Goal: Navigation & Orientation: Find specific page/section

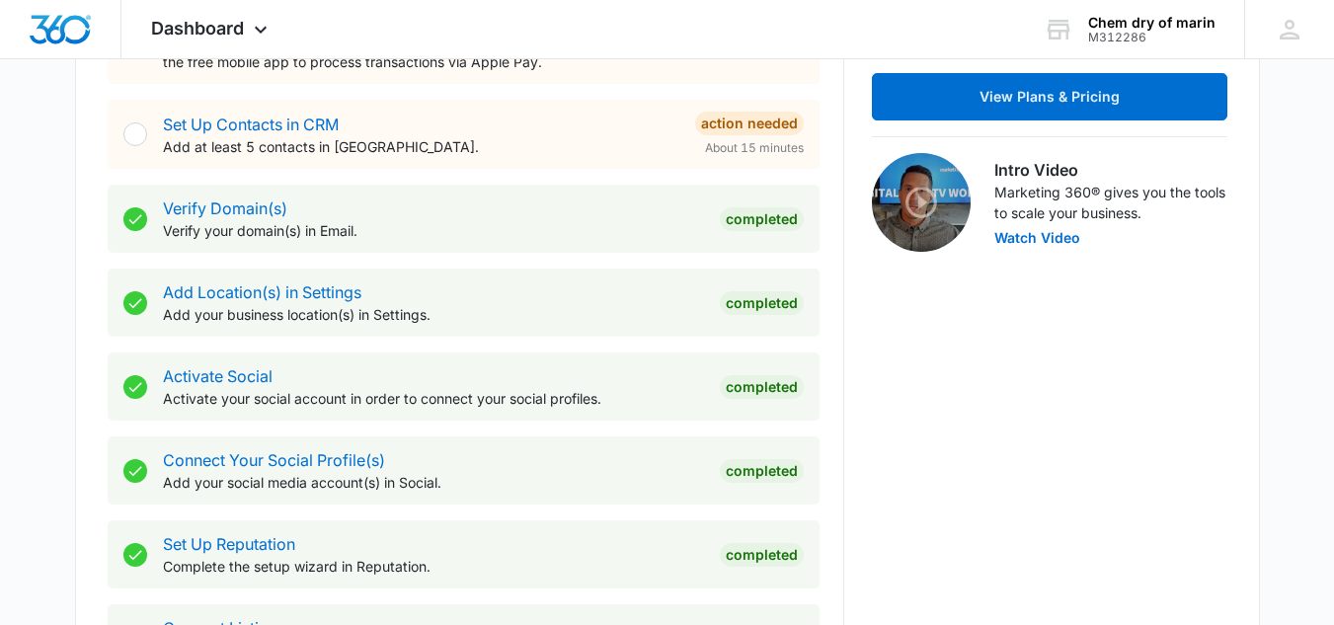
scroll to position [1092, 0]
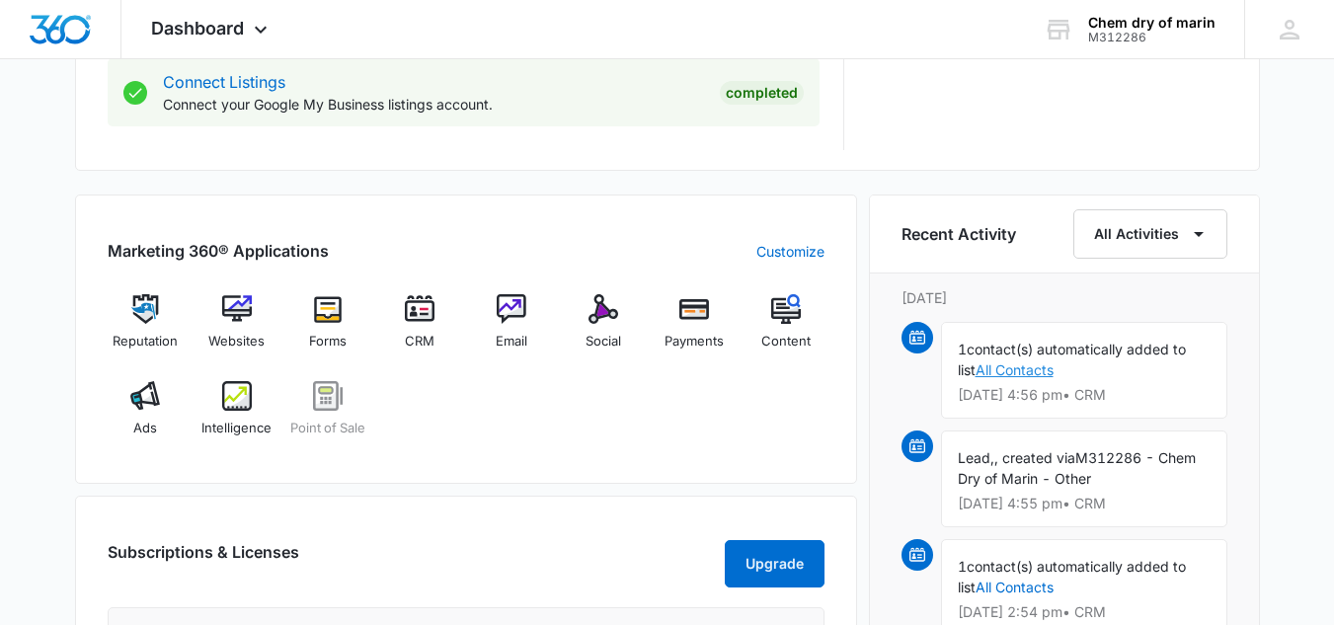
click at [1039, 374] on link "All Contacts" at bounding box center [1014, 369] width 78 height 17
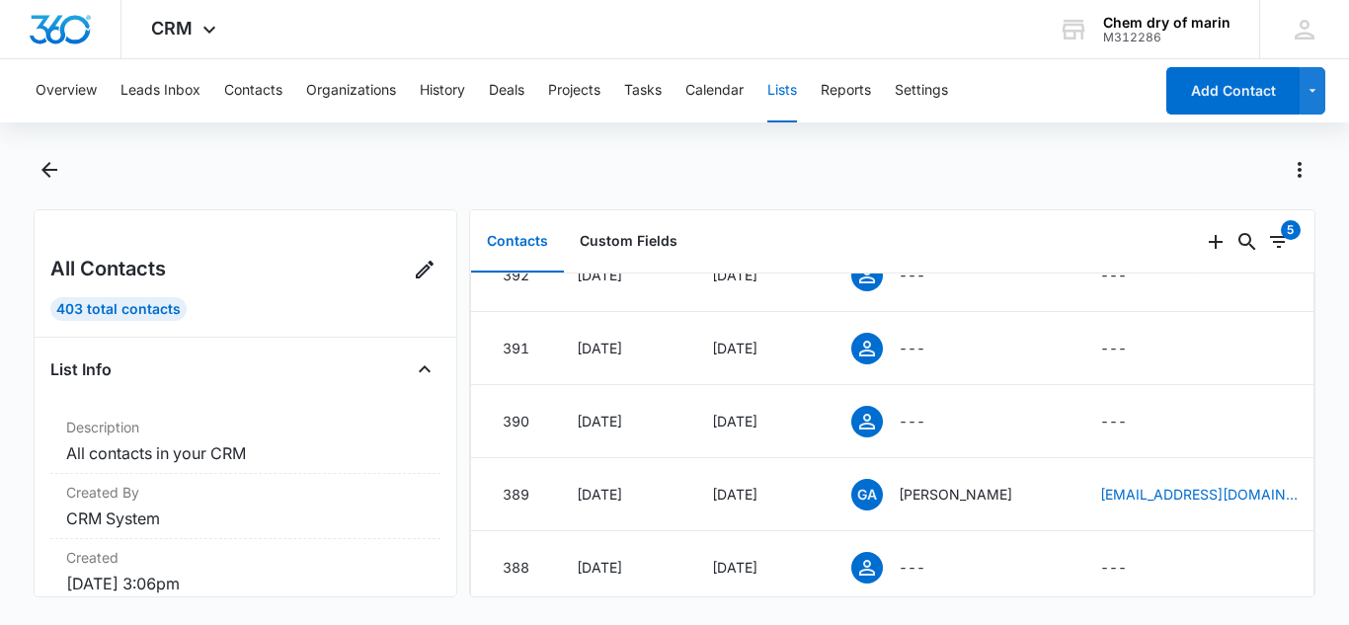
scroll to position [1664, 0]
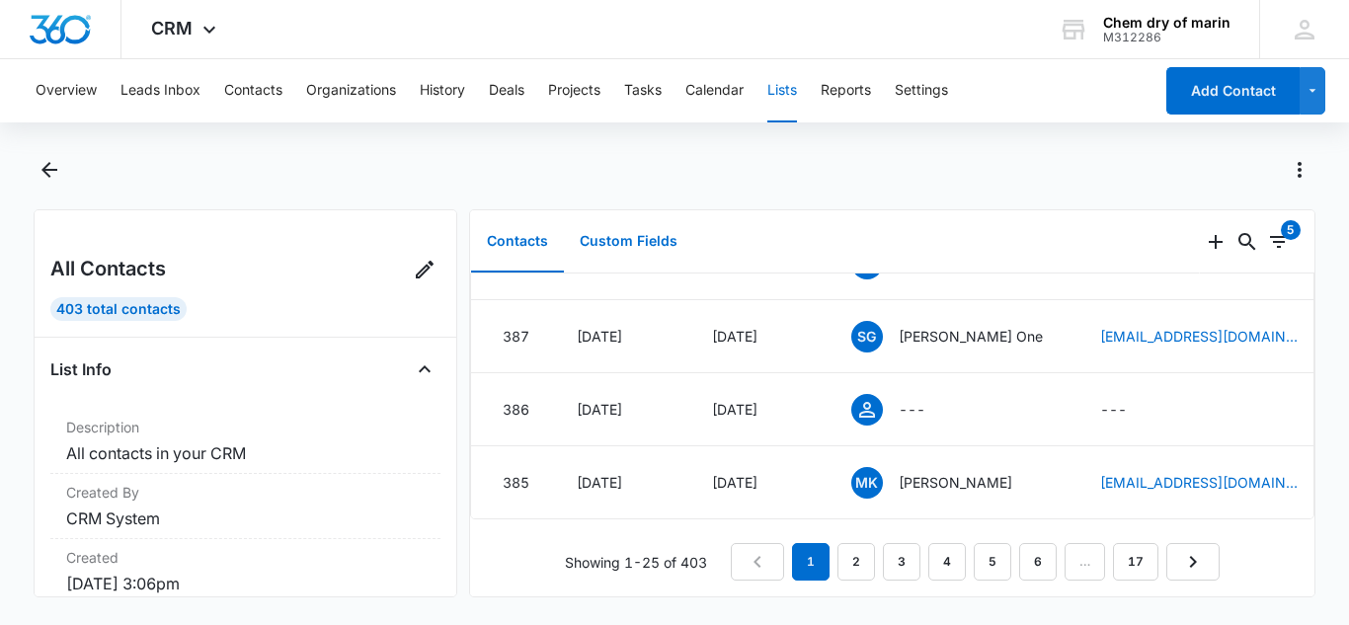
click at [628, 245] on button "Custom Fields" at bounding box center [628, 241] width 129 height 61
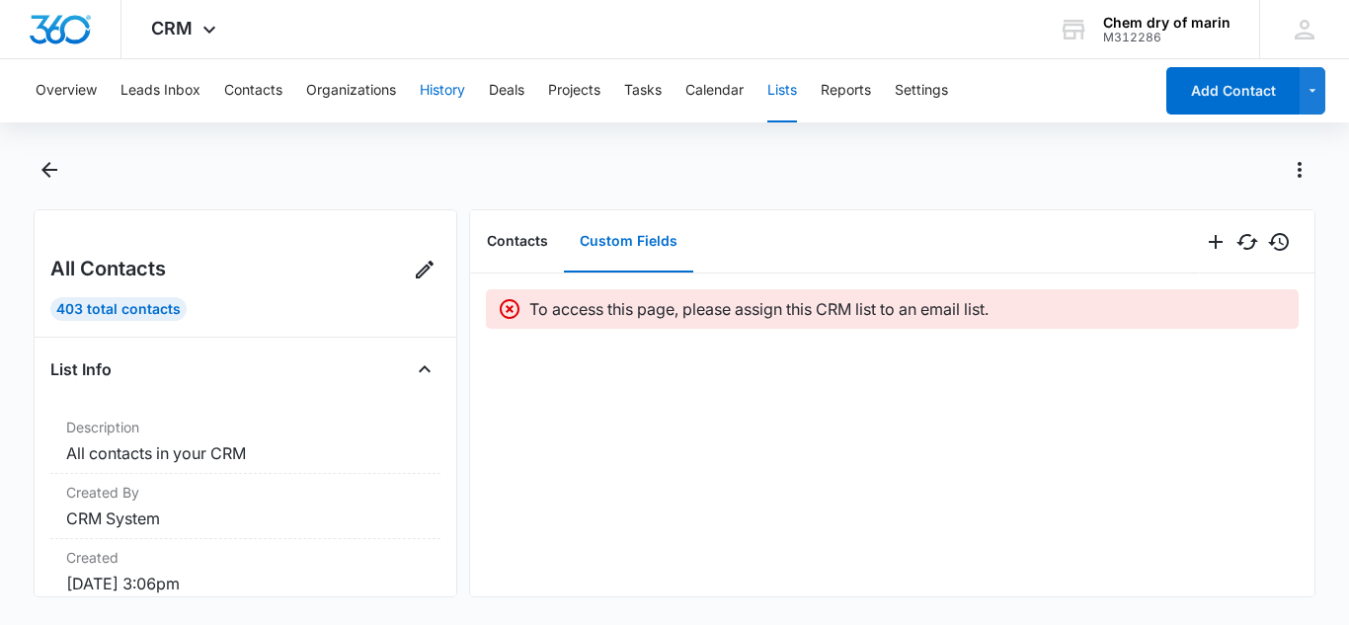
click at [448, 87] on button "History" at bounding box center [442, 90] width 45 height 63
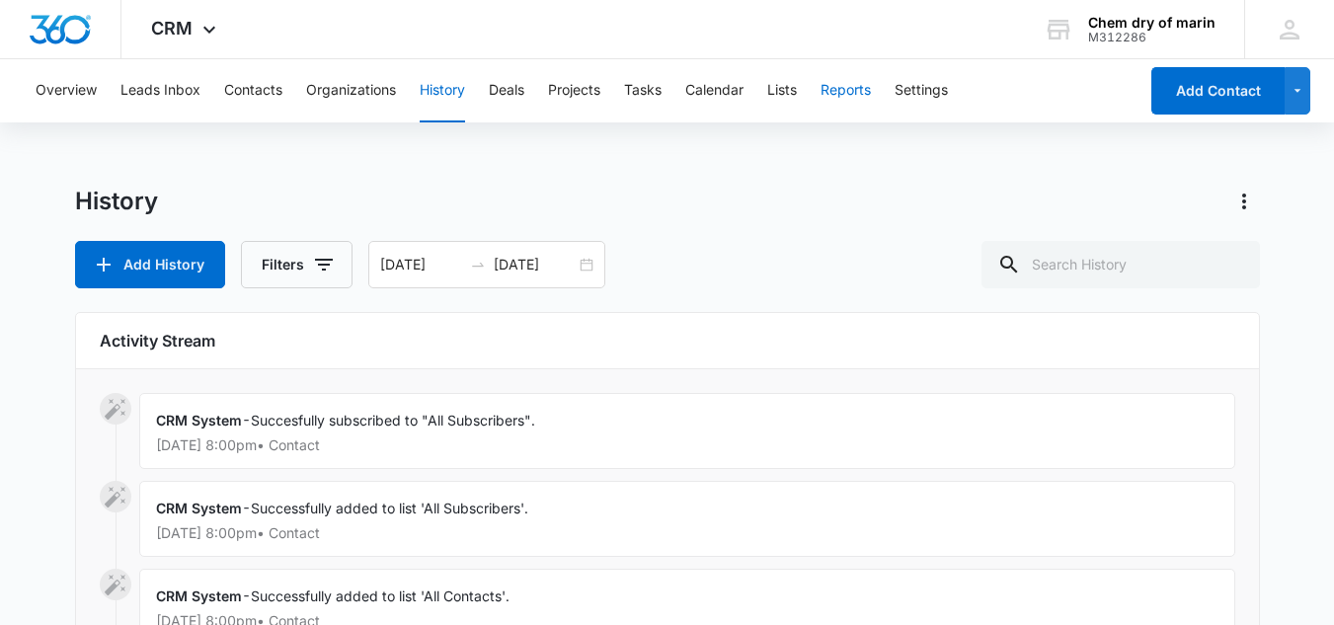
click at [858, 97] on button "Reports" at bounding box center [845, 90] width 50 height 63
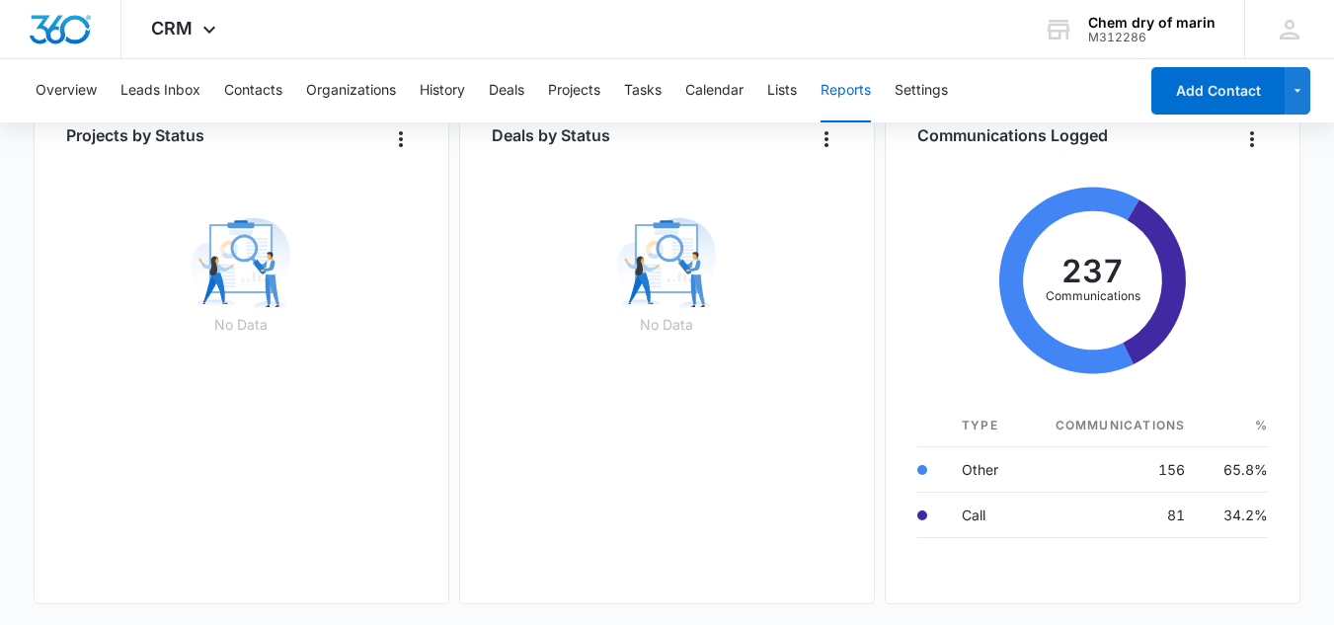
scroll to position [1389, 0]
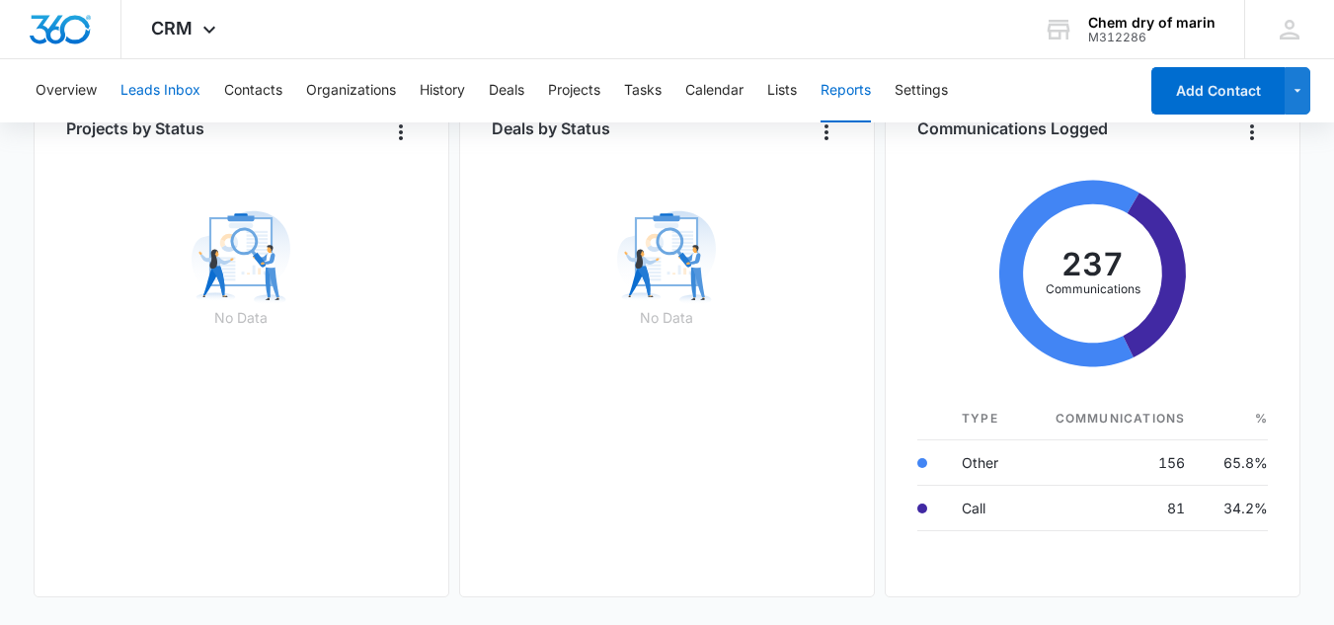
click at [180, 89] on button "Leads Inbox" at bounding box center [160, 90] width 80 height 63
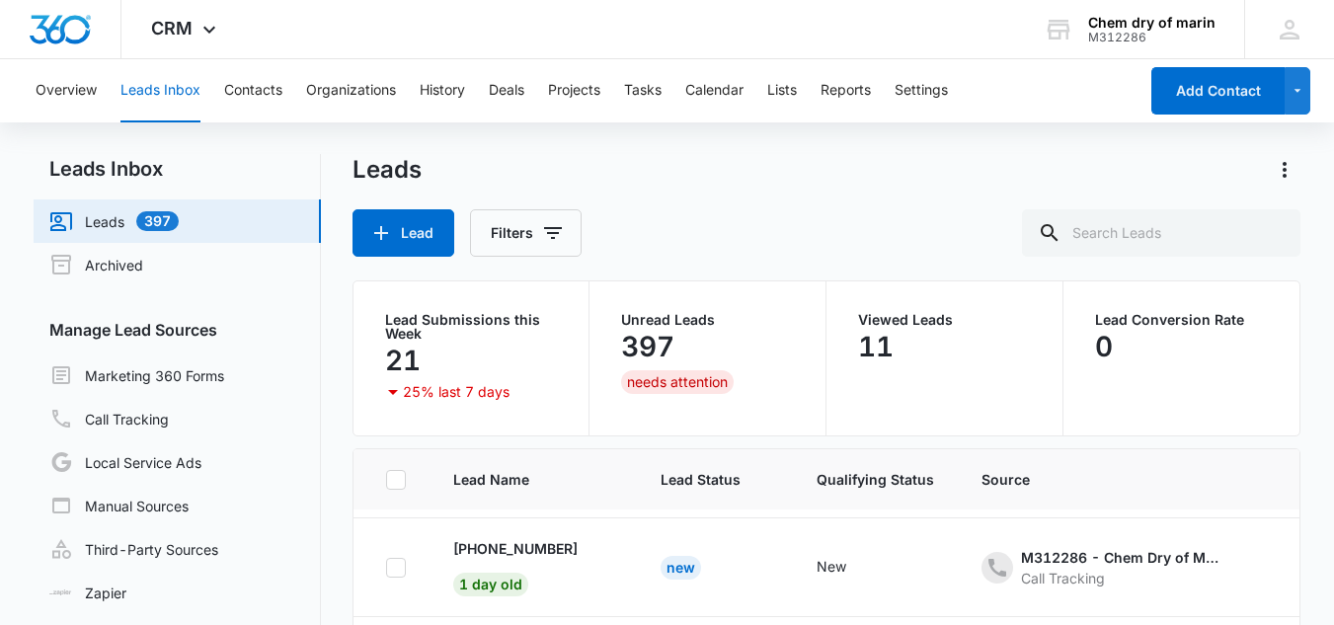
scroll to position [195, 0]
click at [1025, 569] on div "Call Tracking" at bounding box center [1119, 573] width 197 height 21
click at [1236, 405] on div "Lead Conversion Rate 0" at bounding box center [1181, 358] width 237 height 154
click at [152, 459] on link "Local Service Ads" at bounding box center [125, 462] width 152 height 24
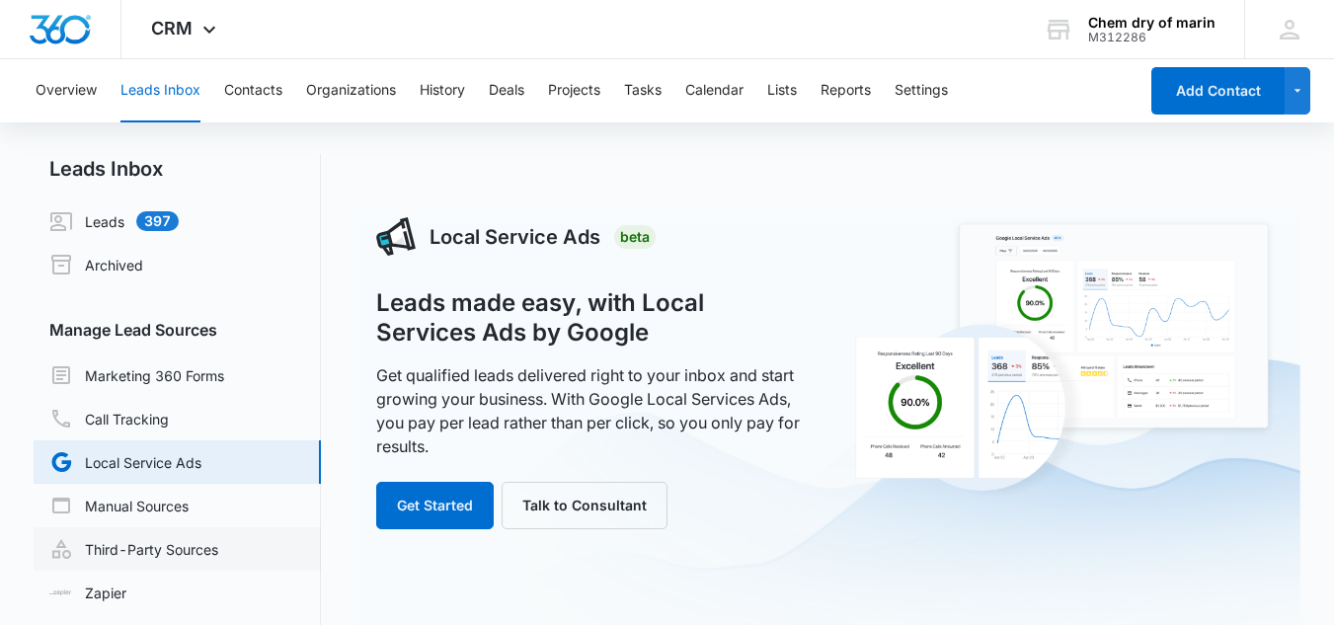
click at [218, 537] on link "Third-Party Sources" at bounding box center [133, 549] width 169 height 24
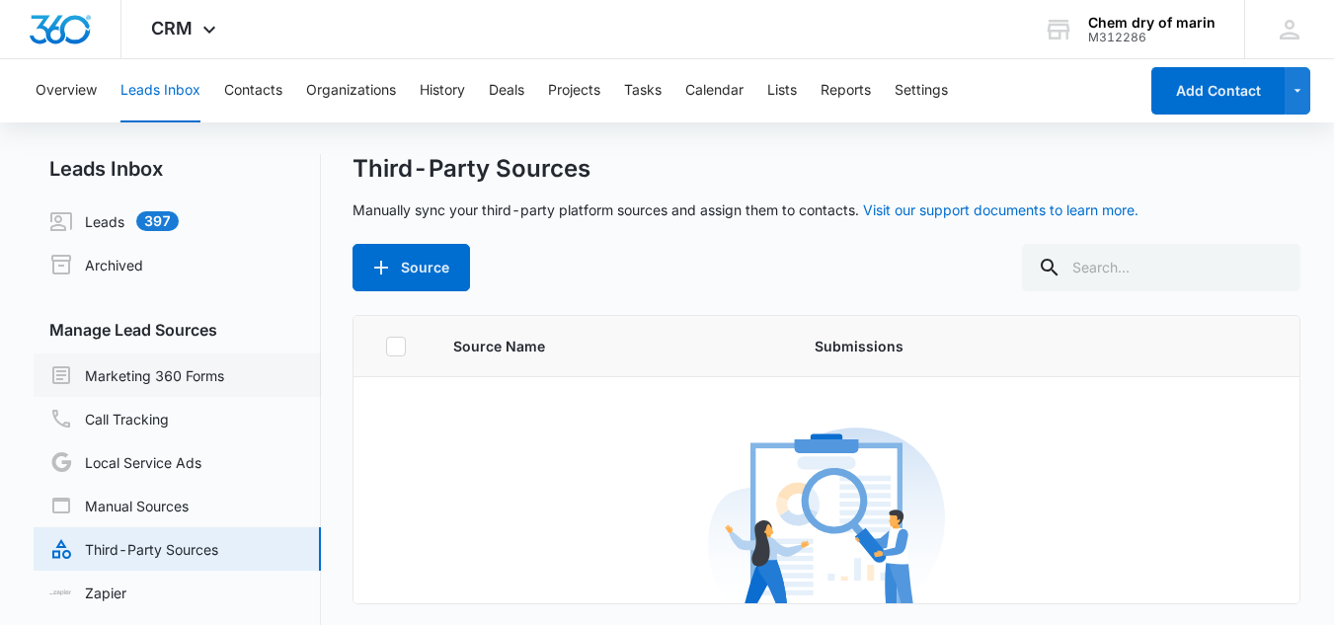
click at [151, 365] on link "Marketing 360 Forms" at bounding box center [136, 375] width 175 height 24
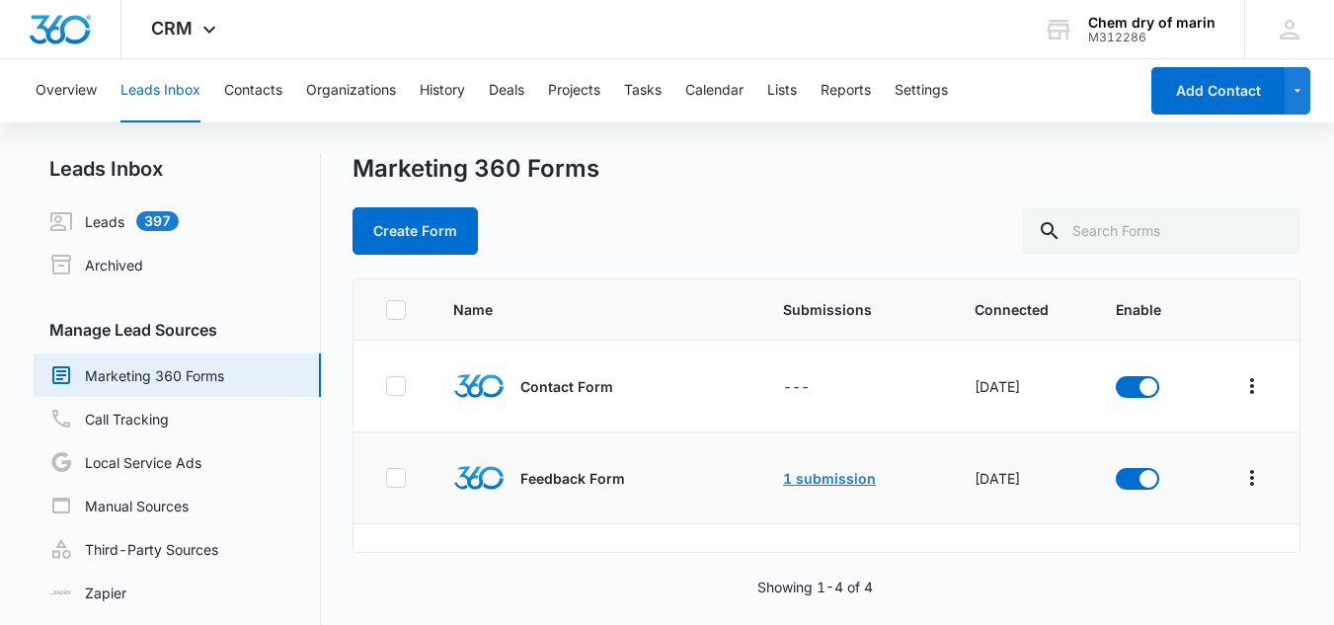
click at [829, 483] on link "1 submission" at bounding box center [829, 478] width 93 height 17
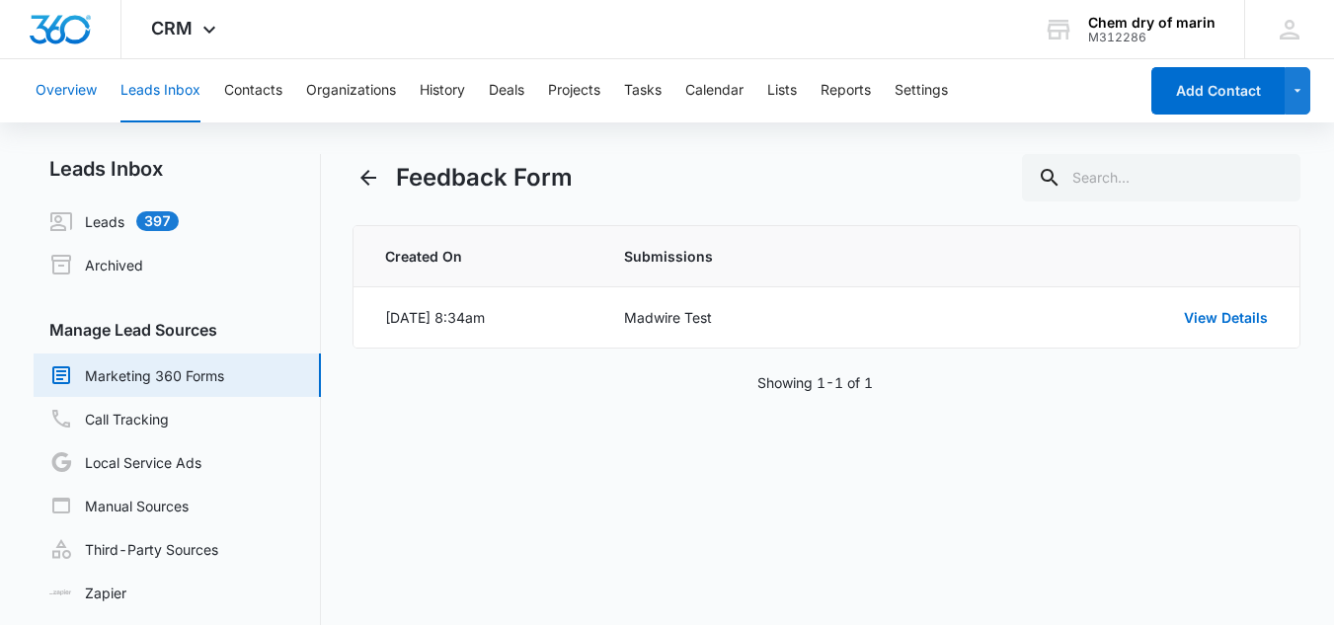
click at [77, 95] on button "Overview" at bounding box center [66, 90] width 61 height 63
